Goal: Communication & Community: Answer question/provide support

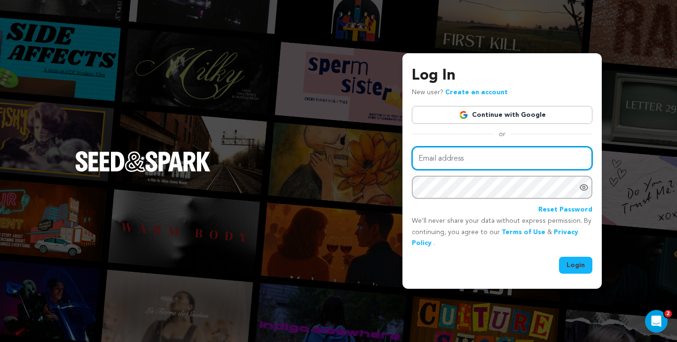
click at [455, 157] on input "Email address" at bounding box center [502, 158] width 181 height 24
type input "[EMAIL_ADDRESS][DOMAIN_NAME]"
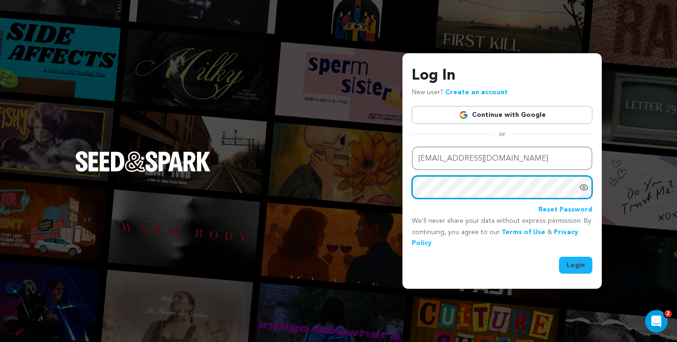
click at [559, 256] on button "Login" at bounding box center [575, 264] width 33 height 17
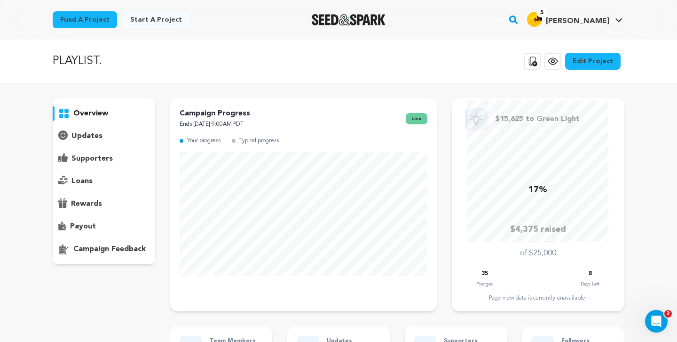
click at [95, 154] on p "supporters" at bounding box center [92, 158] width 41 height 11
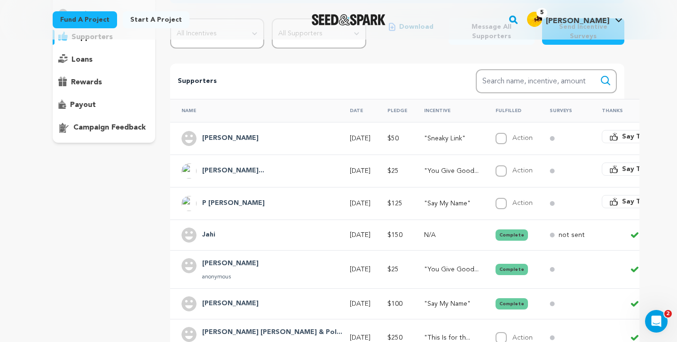
scroll to position [122, 0]
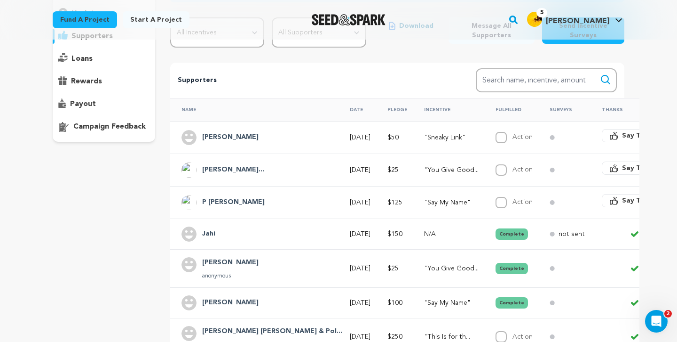
click at [622, 202] on span "Say Thanks" at bounding box center [641, 200] width 38 height 9
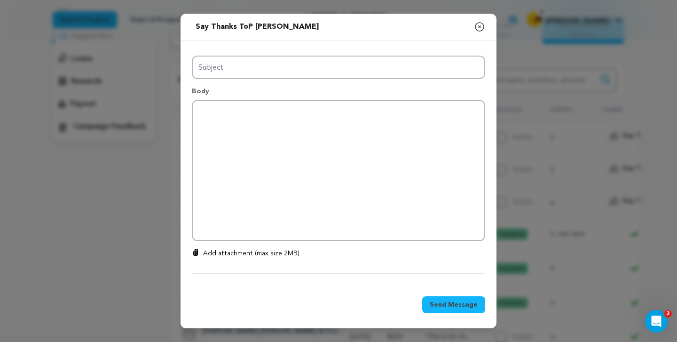
type input "Thanks for your support!"
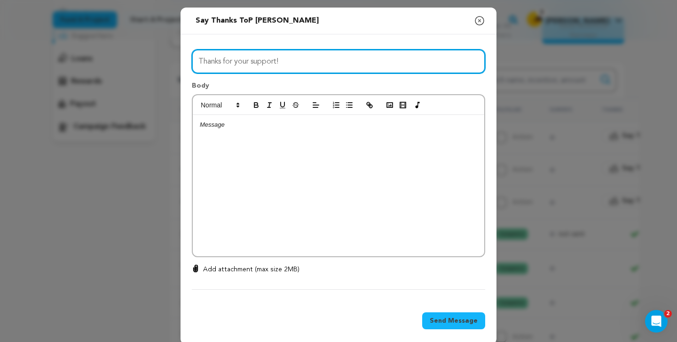
click at [291, 64] on input "Thanks for your support!" at bounding box center [339, 61] width 294 height 24
type input "THANK YOU THANK YOU THANK YOU!!!"
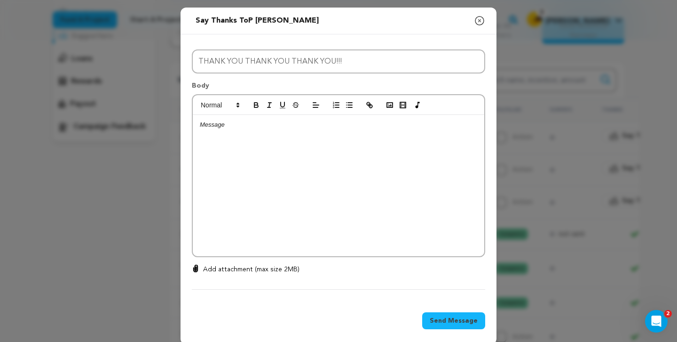
click at [268, 149] on div at bounding box center [339, 185] width 292 height 141
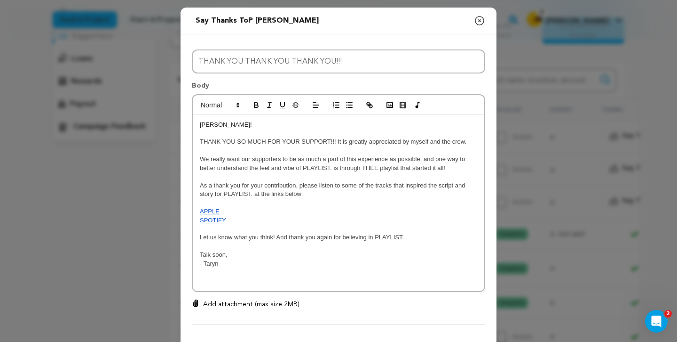
scroll to position [45, 0]
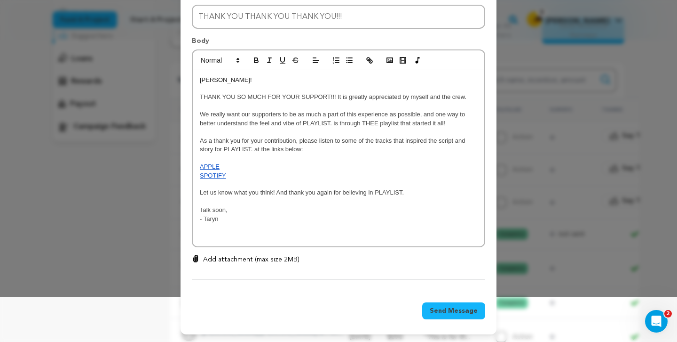
click at [463, 313] on span "Send Message" at bounding box center [454, 310] width 48 height 9
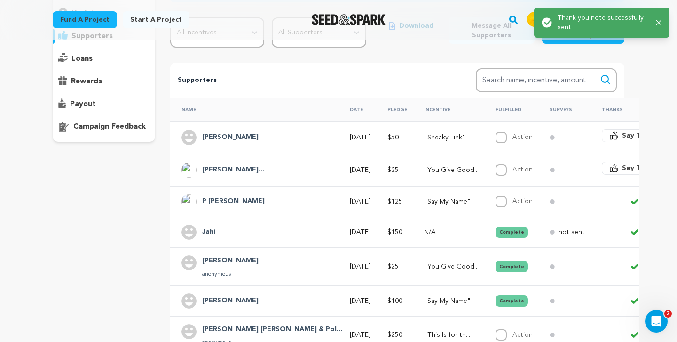
click at [622, 169] on span "Say Thanks" at bounding box center [641, 167] width 38 height 9
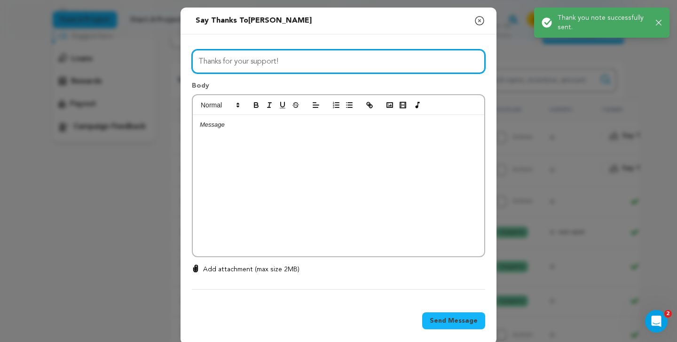
click at [290, 63] on input "Thanks for your support!" at bounding box center [339, 61] width 294 height 24
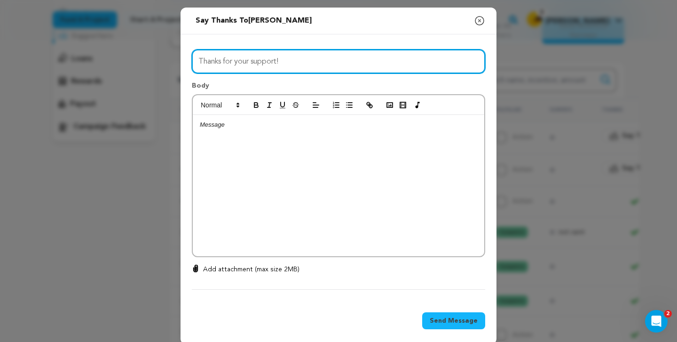
click at [290, 63] on input "Thanks for your support!" at bounding box center [339, 61] width 294 height 24
type input "THANK YOU THANK YOU THANK YOU!!!"
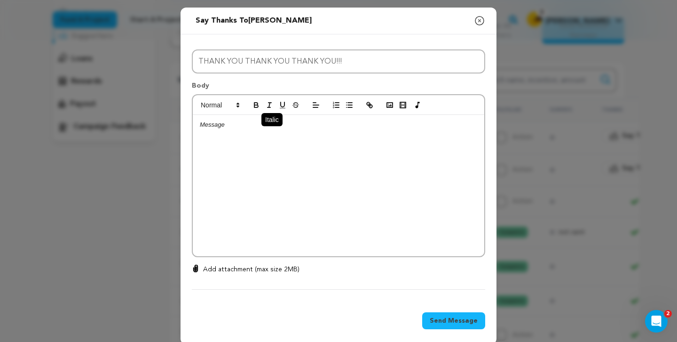
click at [268, 111] on button "button" at bounding box center [269, 104] width 13 height 11
click at [254, 135] on div "﻿" at bounding box center [339, 185] width 292 height 141
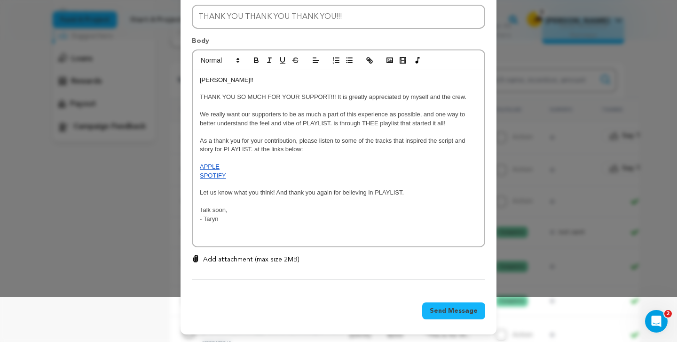
click at [226, 175] on p "SPOTIFY" at bounding box center [339, 175] width 278 height 8
click at [216, 175] on link "SPOTIFY" at bounding box center [213, 175] width 26 height 7
click at [316, 193] on link at bounding box center [305, 192] width 22 height 7
click at [304, 214] on p "Talk soon," at bounding box center [339, 210] width 278 height 8
click at [223, 173] on link "SPOTIFY" at bounding box center [213, 175] width 26 height 7
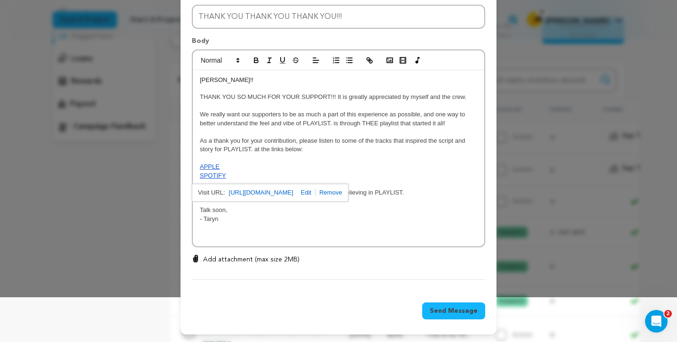
click at [342, 192] on link at bounding box center [329, 192] width 26 height 7
click at [222, 175] on span "SPOTIFY" at bounding box center [213, 175] width 26 height 7
click at [369, 63] on icon "button" at bounding box center [370, 60] width 8 height 8
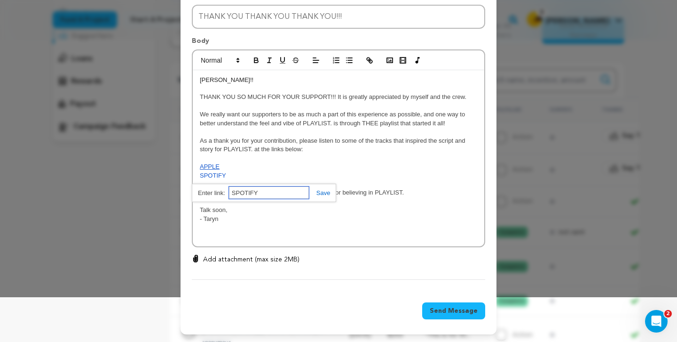
paste input "[URL][DOMAIN_NAME]"
drag, startPoint x: 286, startPoint y: 191, endPoint x: 217, endPoint y: 194, distance: 68.7
click at [217, 194] on div "[URL][DOMAIN_NAME] [URL][DOMAIN_NAME]" at bounding box center [264, 192] width 144 height 18
type input "[URL][DOMAIN_NAME]"
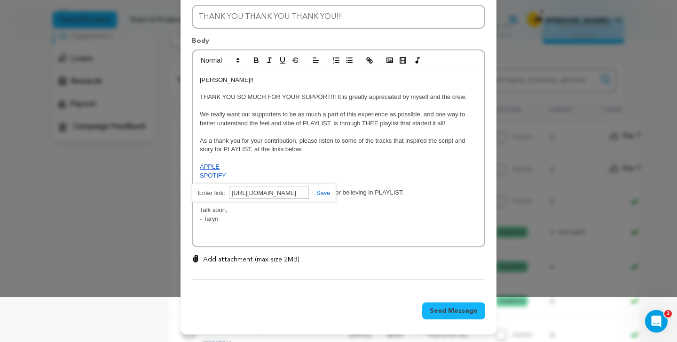
click at [323, 191] on link at bounding box center [320, 192] width 22 height 7
click at [446, 313] on span "Send Message" at bounding box center [454, 310] width 48 height 9
